Goal: Task Accomplishment & Management: Manage account settings

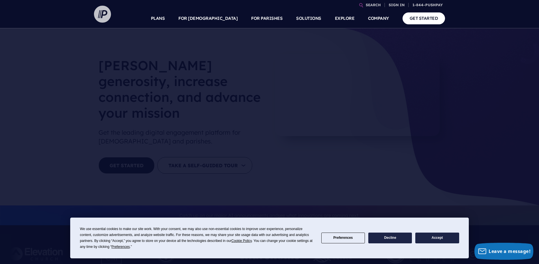
click at [106, 18] on img at bounding box center [102, 14] width 17 height 17
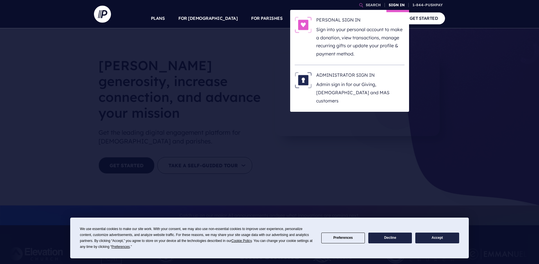
click at [395, 5] on link "SIGN IN" at bounding box center [397, 5] width 20 height 10
click at [350, 33] on p "Sign into your personal account to make a donation, view transactions, manage r…" at bounding box center [360, 41] width 88 height 33
